Goal: Information Seeking & Learning: Find specific fact

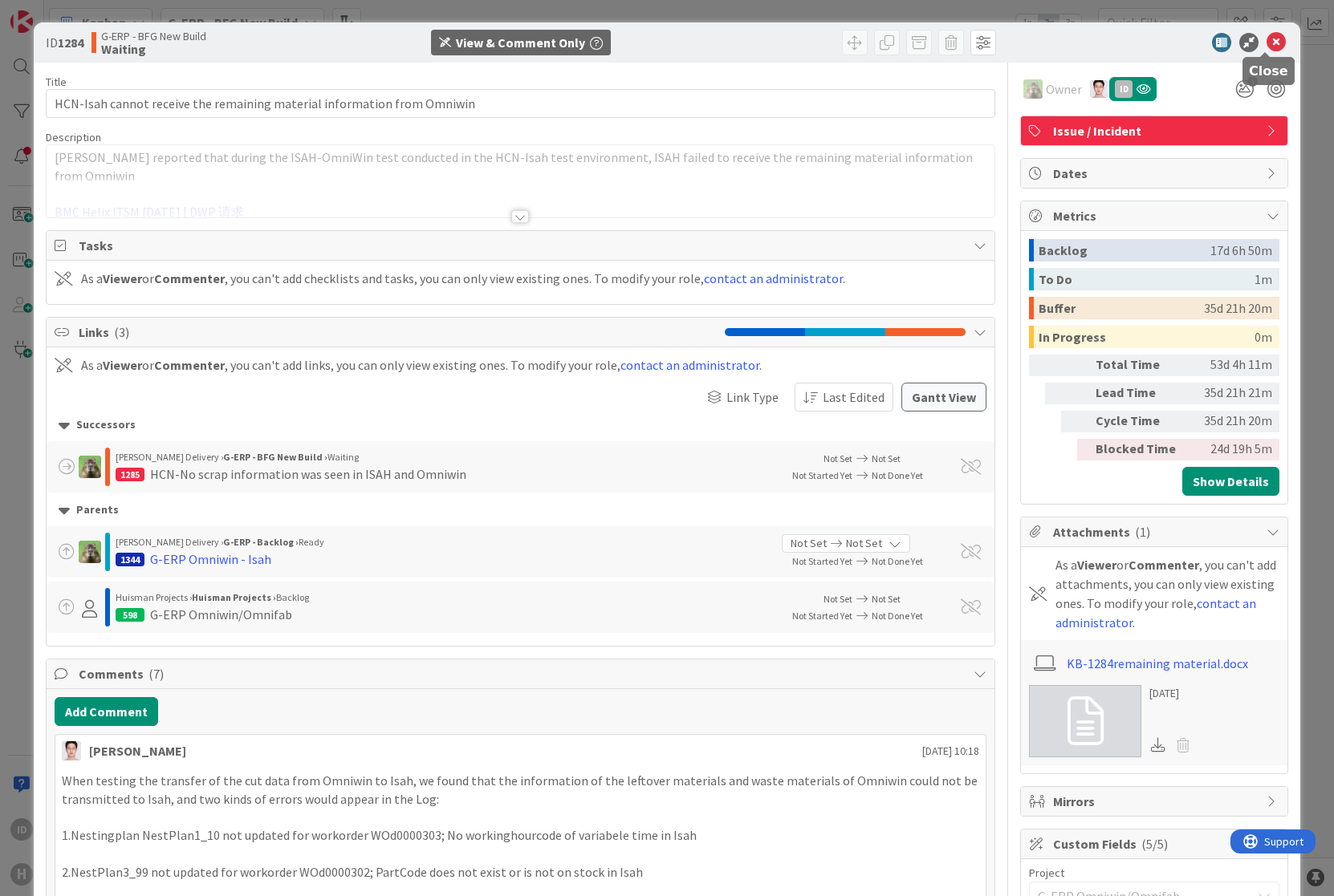
click at [1266, 45] on icon at bounding box center [1276, 42] width 20 height 20
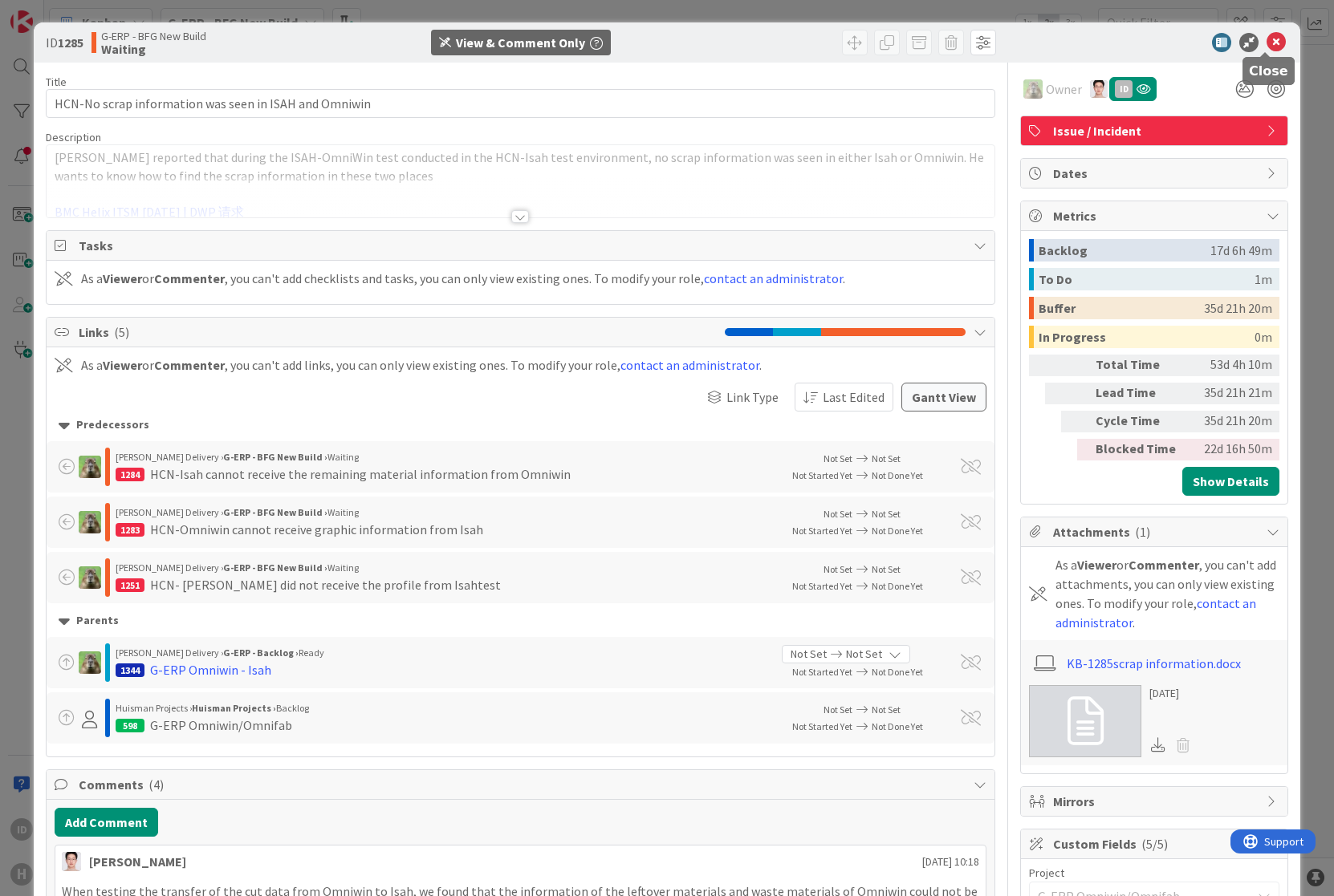
click at [1269, 41] on icon at bounding box center [1276, 42] width 20 height 20
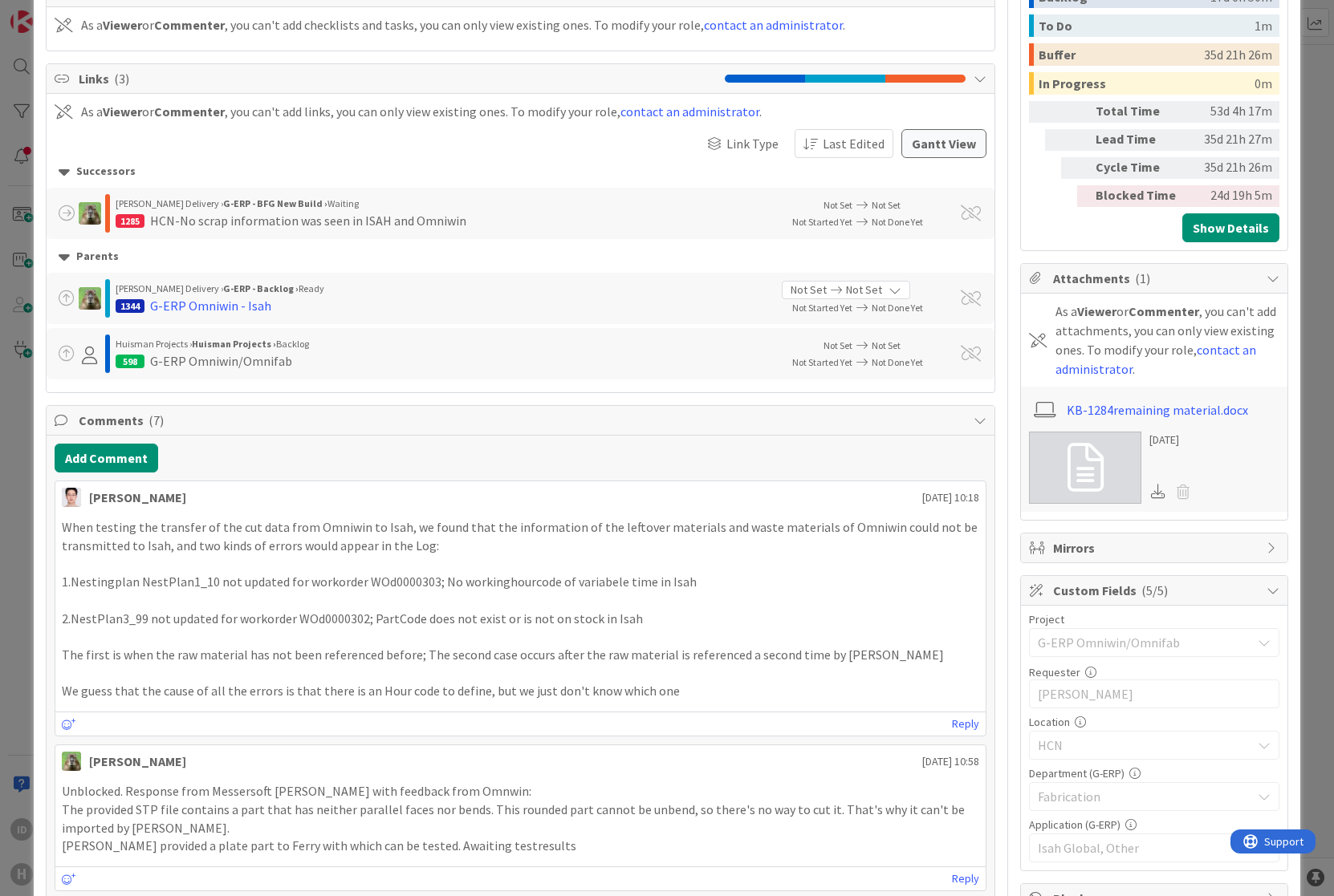
scroll to position [267, 0]
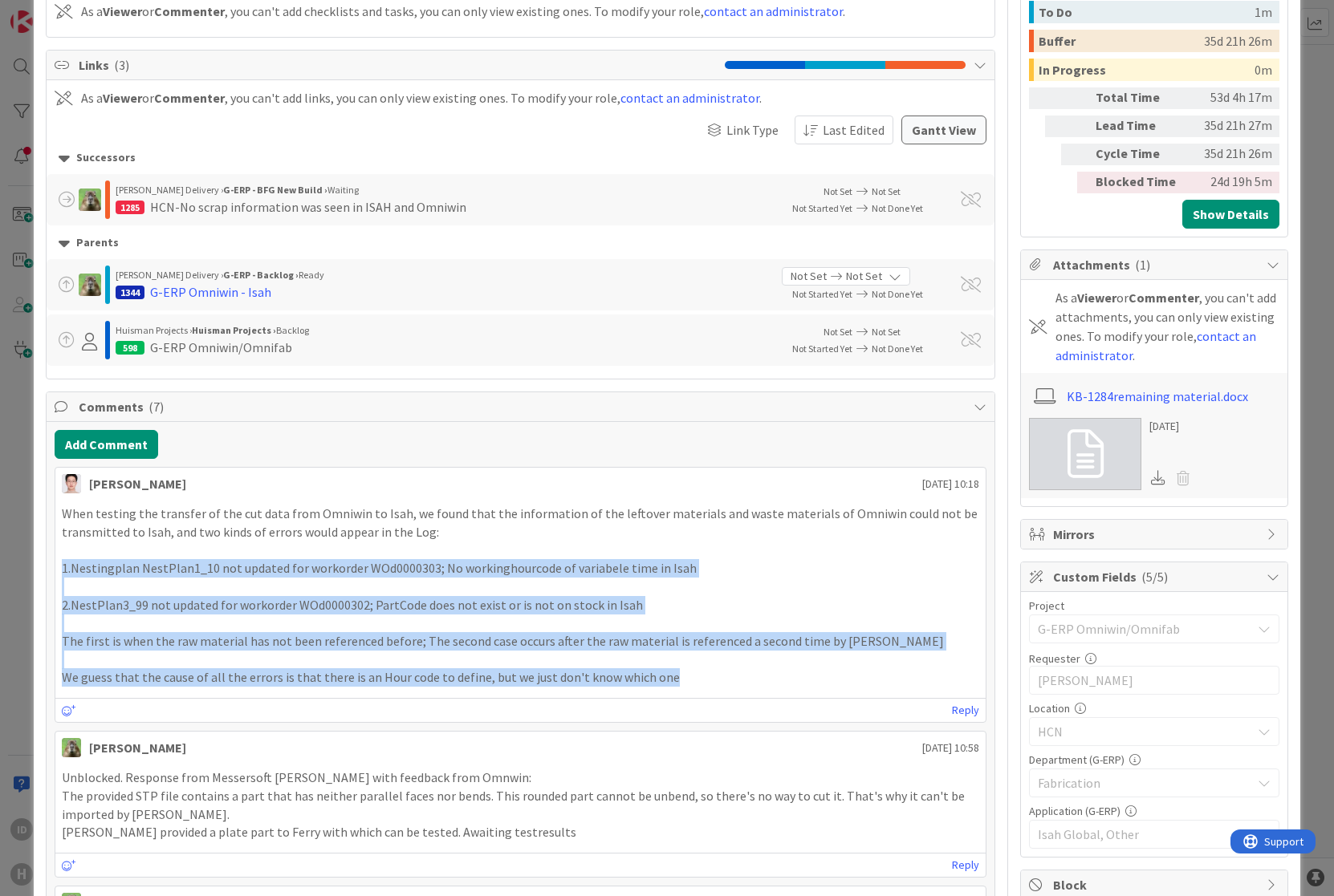
drag, startPoint x: 58, startPoint y: 565, endPoint x: 841, endPoint y: 686, distance: 792.3
click at [841, 686] on div "When testing the transfer of the cut data from Omniwin to Isah, we found that t…" at bounding box center [521, 595] width 931 height 195
copy div "1.Nestingplan NestPlan1_10 not updated for workorder WOd0000303; No workinghour…"
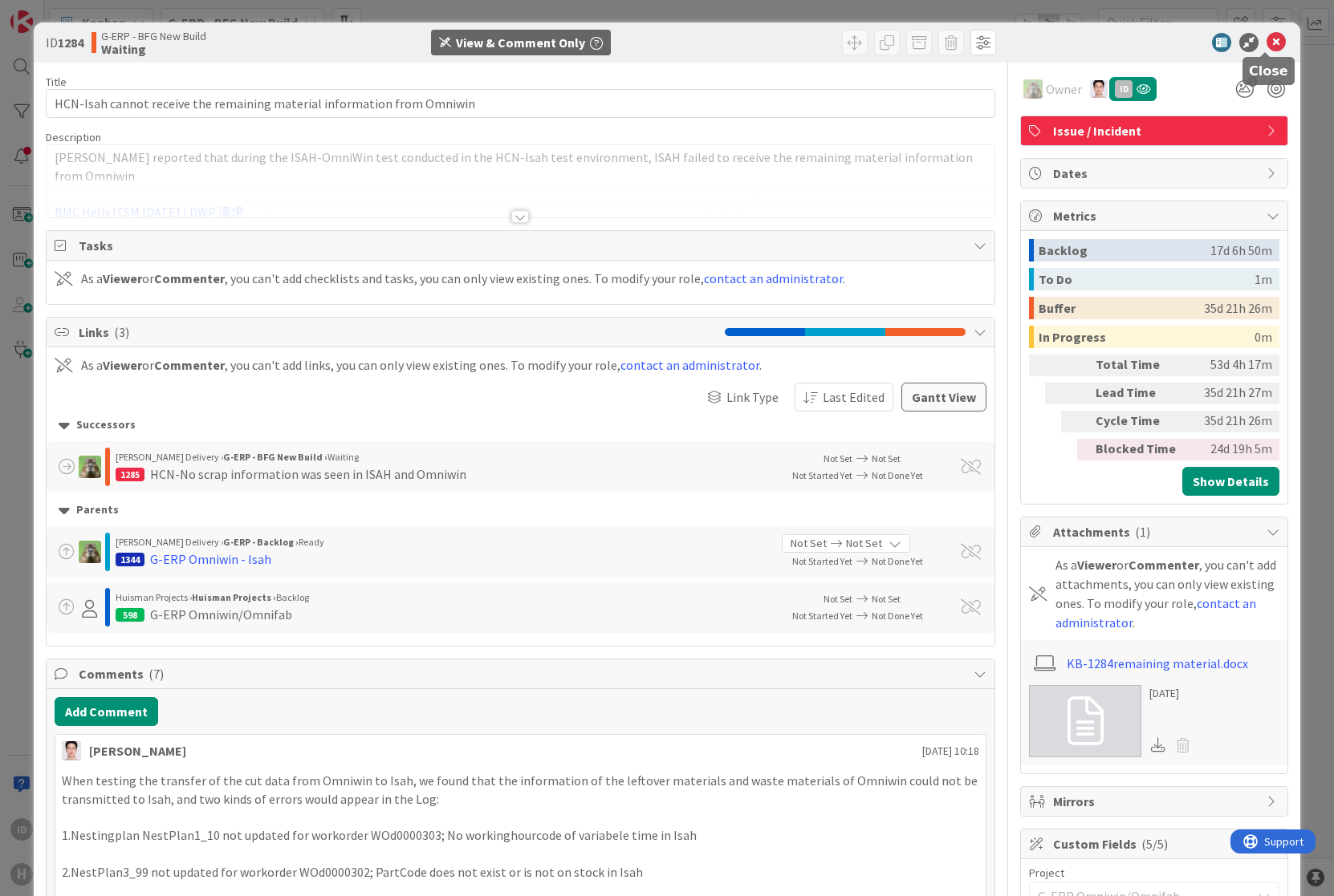
click at [1269, 41] on icon at bounding box center [1276, 42] width 20 height 20
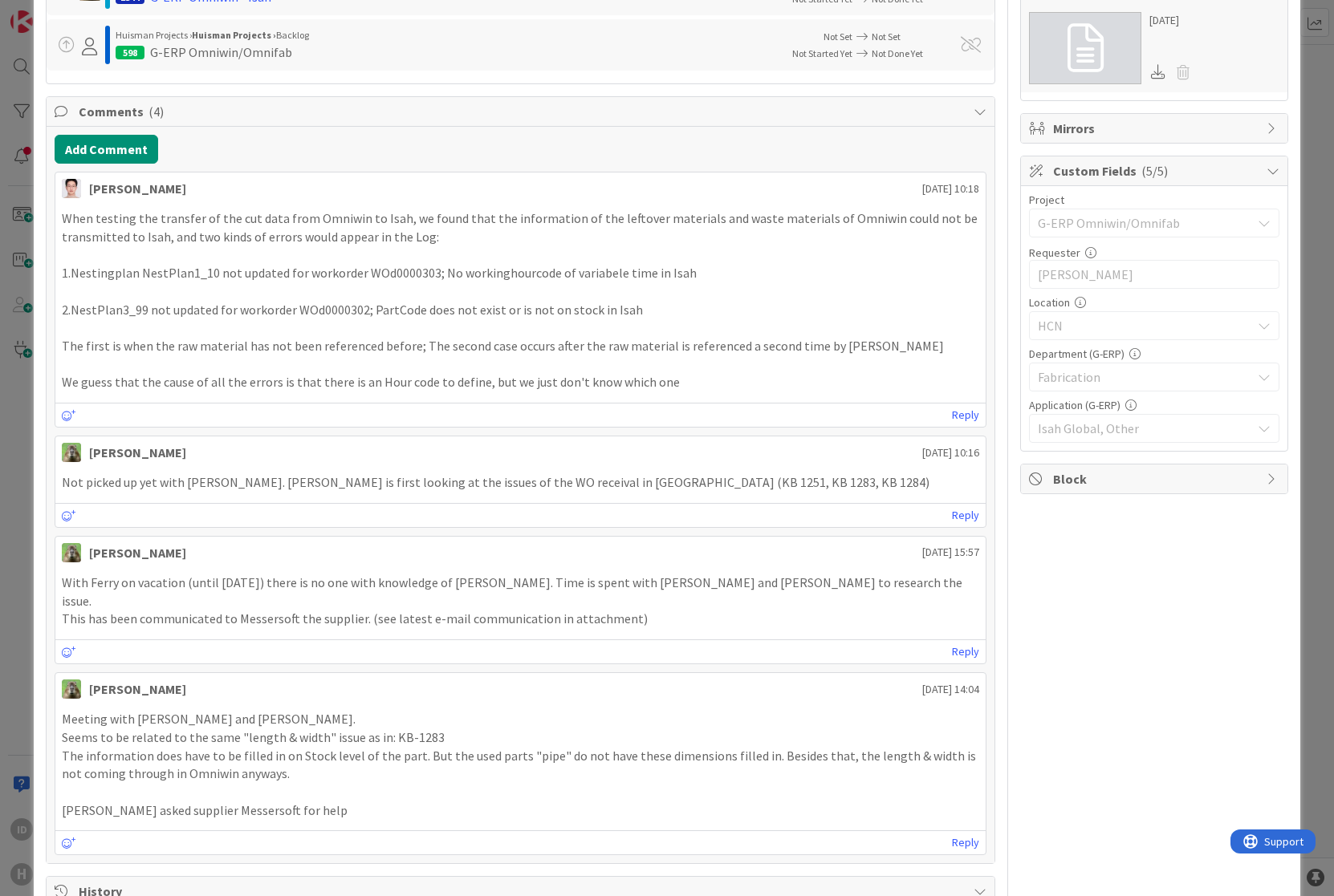
scroll to position [802, 0]
